Goal: Find contact information: Find contact information

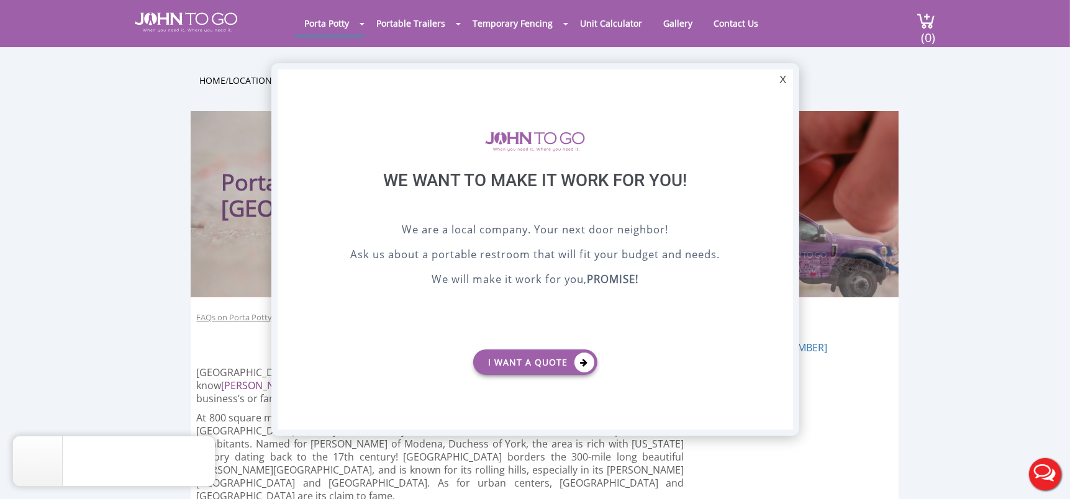
click at [728, 24] on div at bounding box center [535, 249] width 1070 height 499
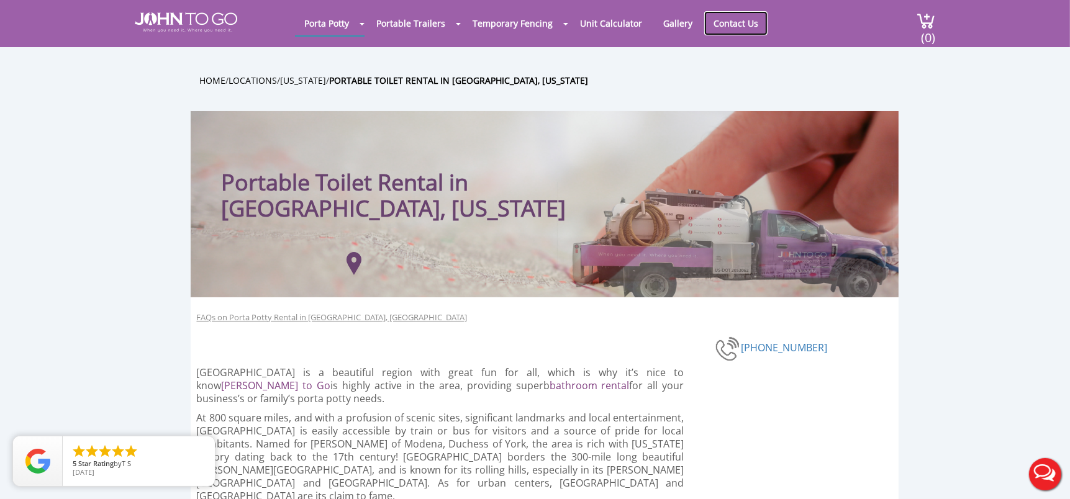
click at [728, 24] on link "Contact Us" at bounding box center [735, 23] width 63 height 24
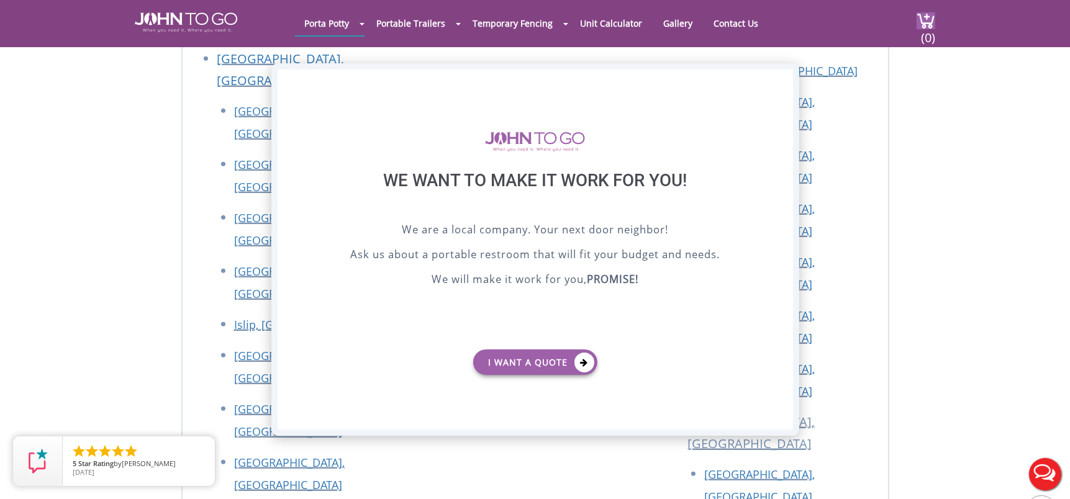
click at [779, 81] on div "X" at bounding box center [782, 80] width 19 height 21
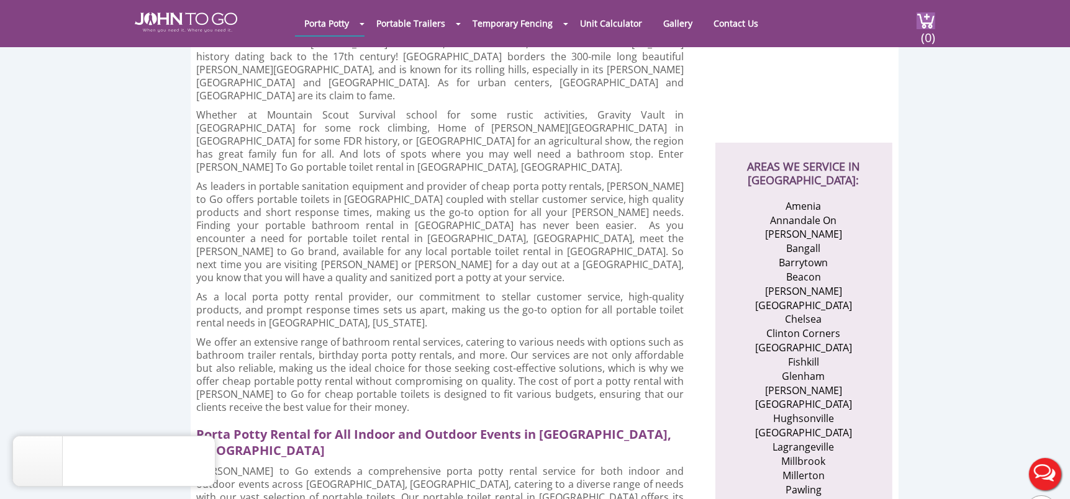
scroll to position [343, 0]
